Goal: Use online tool/utility: Use online tool/utility

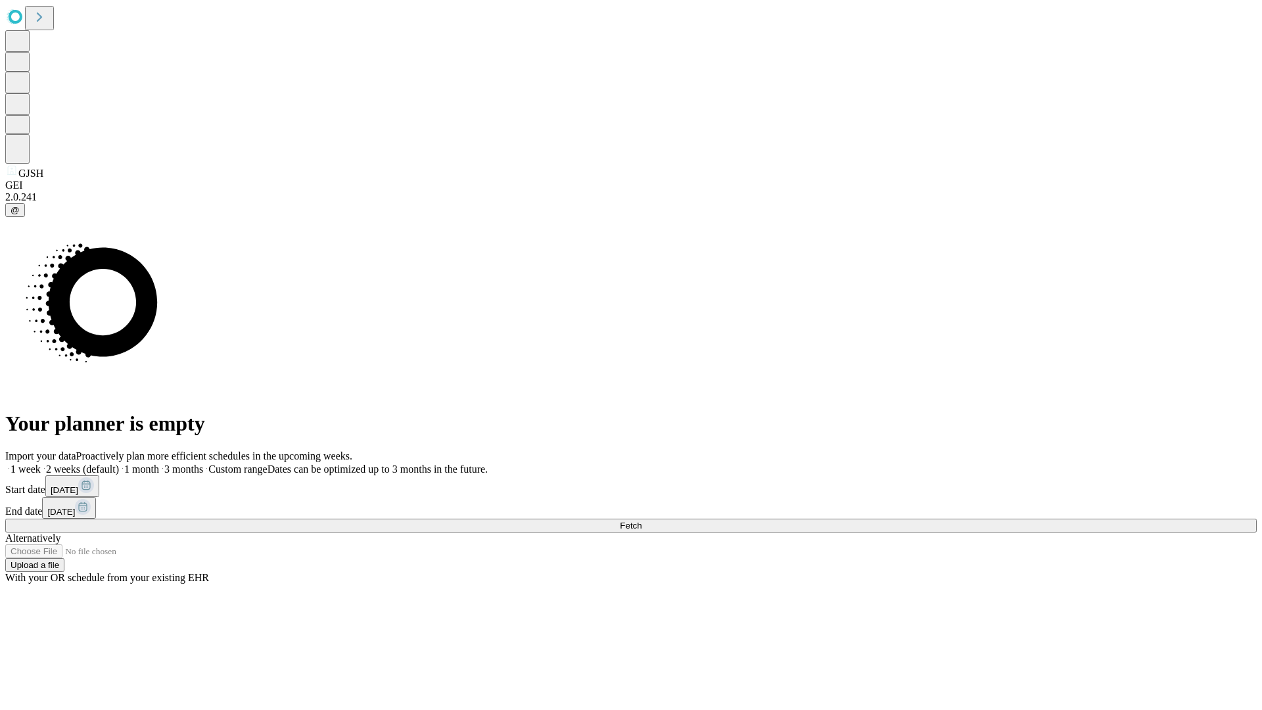
click at [642, 521] on span "Fetch" at bounding box center [631, 526] width 22 height 10
